Goal: Task Accomplishment & Management: Manage account settings

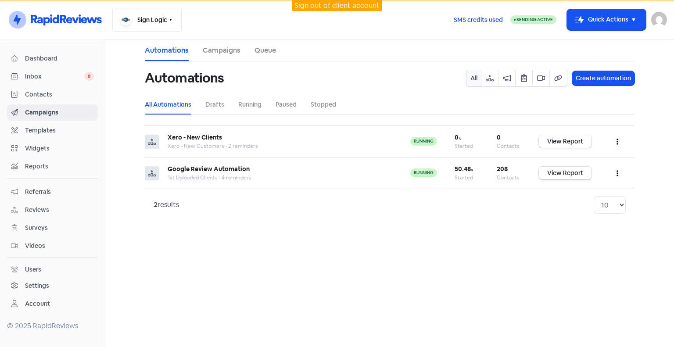
drag, startPoint x: 168, startPoint y: 19, endPoint x: 149, endPoint y: 93, distance: 77.2
click at [168, 19] on icon "button" at bounding box center [170, 19] width 7 height 7
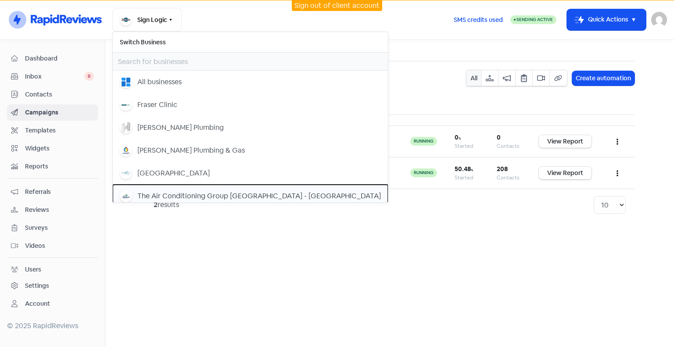
click at [156, 193] on div "The Air Conditioning Group [GEOGRAPHIC_DATA] - [GEOGRAPHIC_DATA]" at bounding box center [259, 196] width 244 height 11
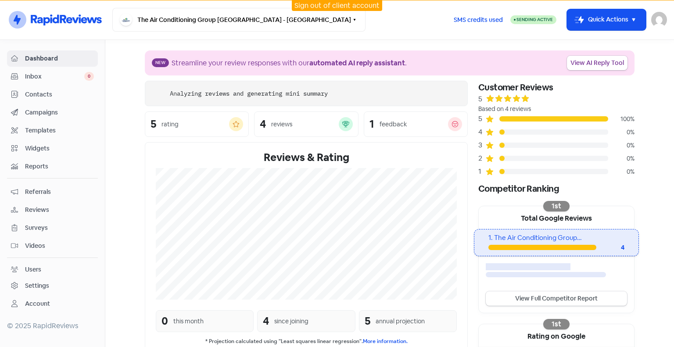
click at [56, 281] on div "Settings" at bounding box center [52, 286] width 83 height 10
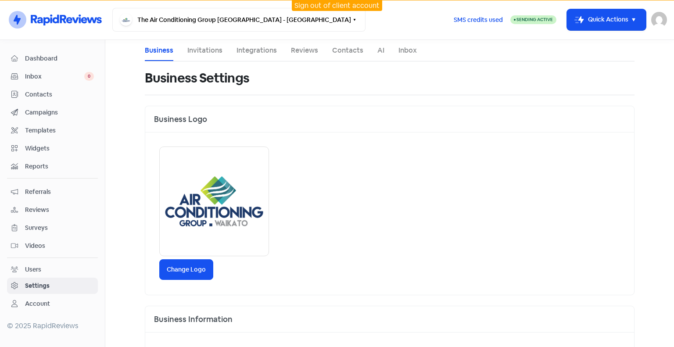
click at [223, 57] on ul "Business Invitations Integrations Reviews Contacts AI Inbox" at bounding box center [390, 51] width 490 height 22
click at [208, 47] on link "Invitations" at bounding box center [204, 50] width 35 height 11
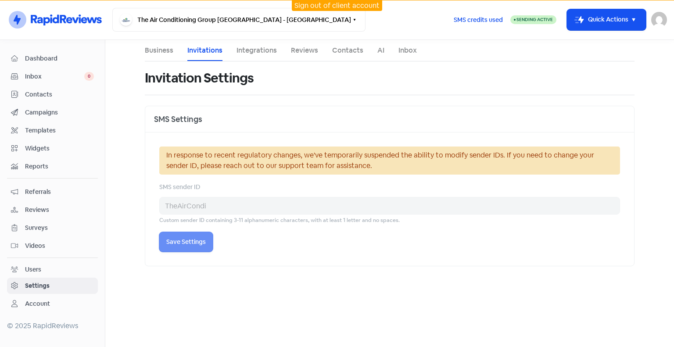
select select "Pacific/[GEOGRAPHIC_DATA]"
select select "09:00:00"
select select "17:30:00"
select select "09:00:00"
select select "17:30:00"
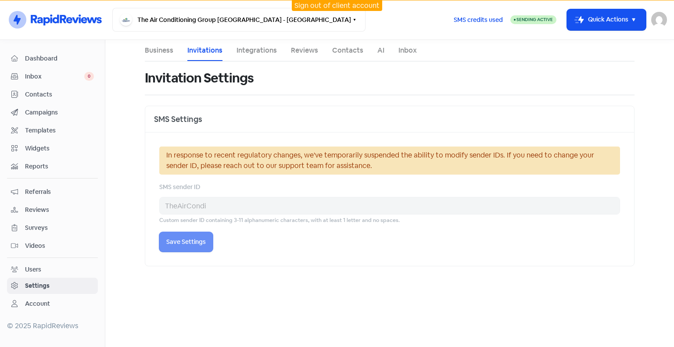
select select "09:00:00"
select select "17:30:00"
select select "09:00:00"
select select "17:30:00"
select select "09:00:00"
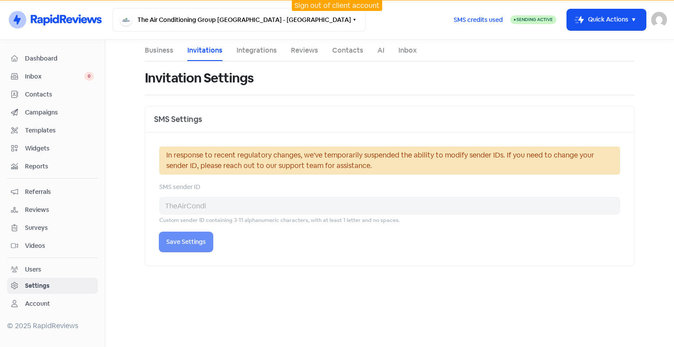
select select "17:30:00"
select select "NZ"
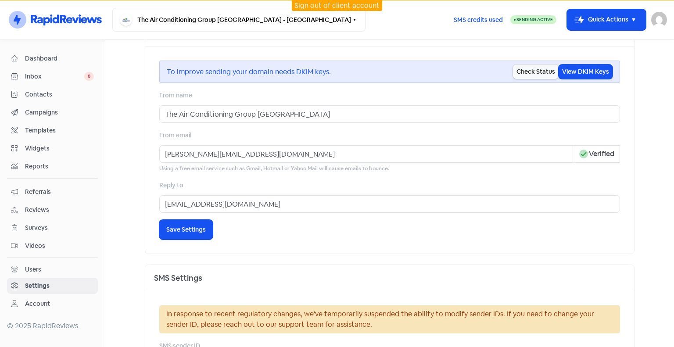
scroll to position [398, 0]
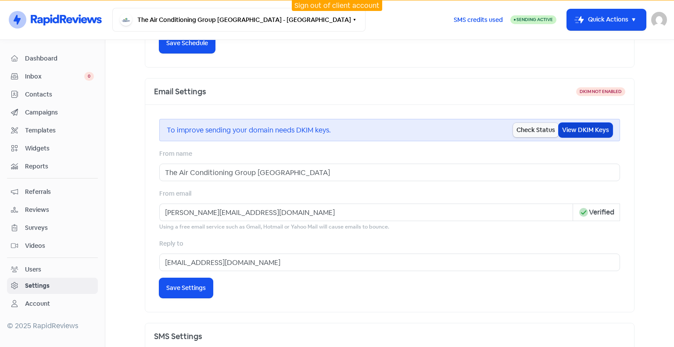
click at [587, 129] on button "View DKIM Keys" at bounding box center [586, 130] width 54 height 14
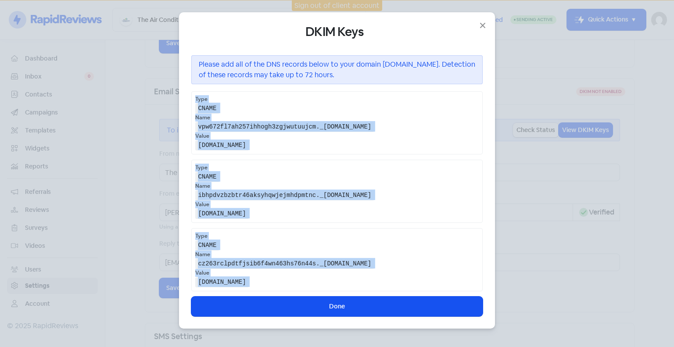
drag, startPoint x: 191, startPoint y: 96, endPoint x: 482, endPoint y: 292, distance: 350.3
click at [481, 292] on div "DKIM Keys Please add all of the DNS records below to your domain [DOMAIN_NAME].…" at bounding box center [336, 171] width 291 height 292
copy div "Type CNAME Name vpw672fl7ah257ihhogh3zgjwutuujcm._[DOMAIN_NAME] Value [DOMAIN_N…"
